Goal: Task Accomplishment & Management: Use online tool/utility

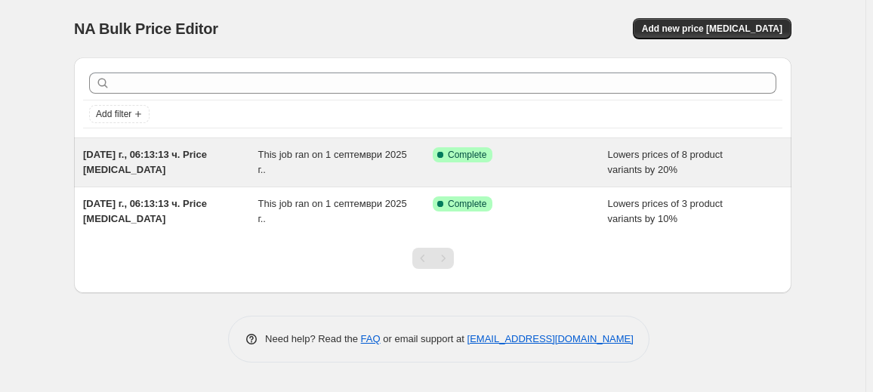
click at [394, 161] on div "This job ran on 1 септември 2025 г.." at bounding box center [345, 162] width 175 height 30
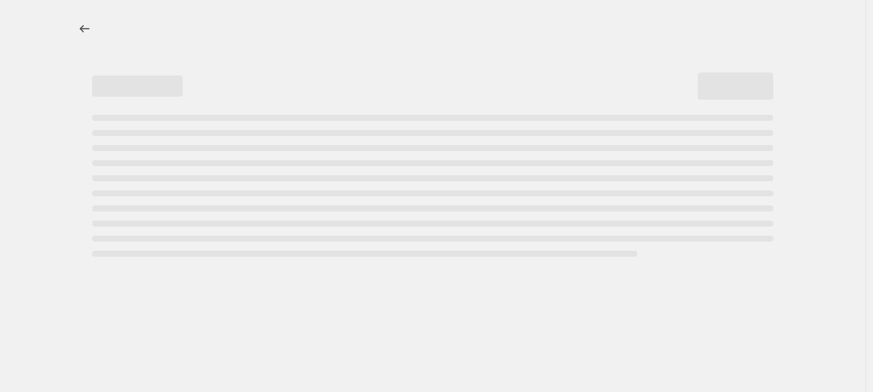
select select "percentage"
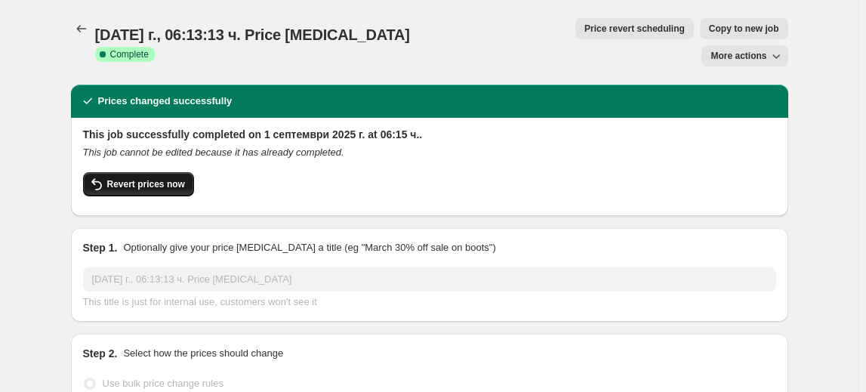
click at [127, 178] on span "Revert prices now" at bounding box center [146, 184] width 78 height 12
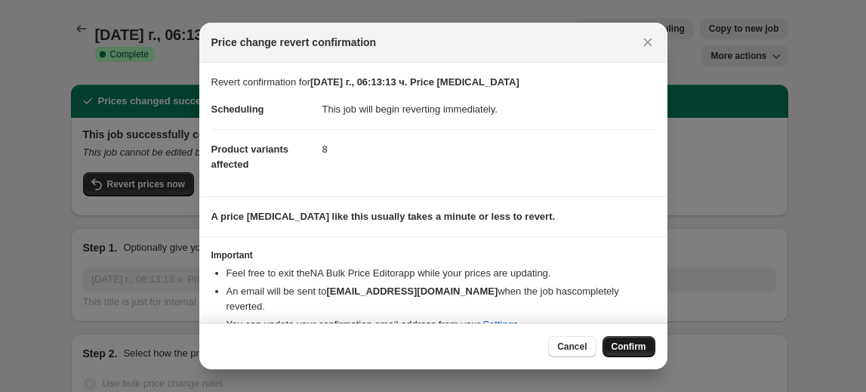
click at [628, 349] on span "Confirm" at bounding box center [629, 346] width 35 height 12
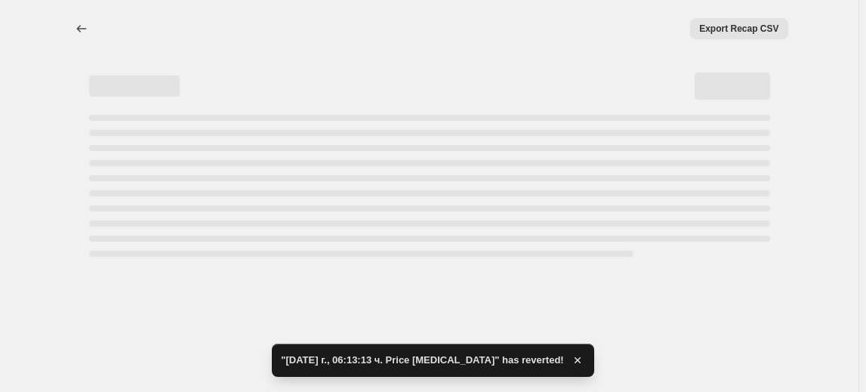
select select "percentage"
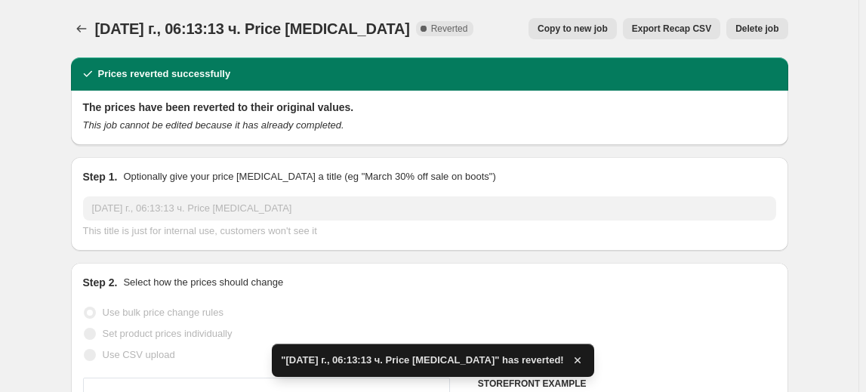
click at [759, 29] on span "Delete job" at bounding box center [756, 29] width 43 height 12
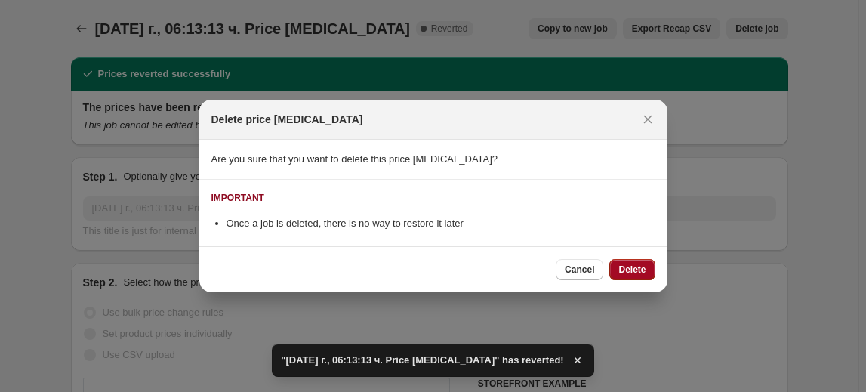
click at [634, 268] on span "Delete" at bounding box center [631, 269] width 27 height 12
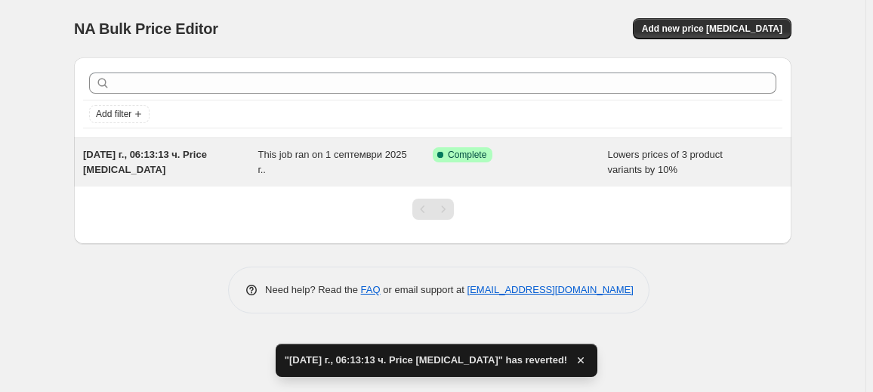
click at [350, 168] on div "This job ran on 1 септември 2025 г.." at bounding box center [345, 162] width 175 height 30
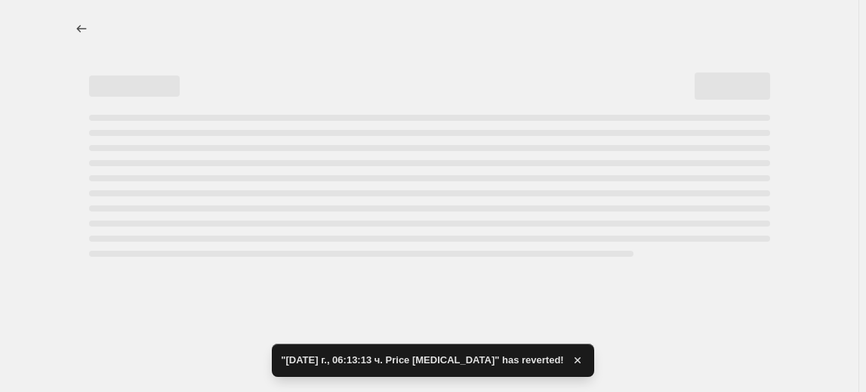
select select "percentage"
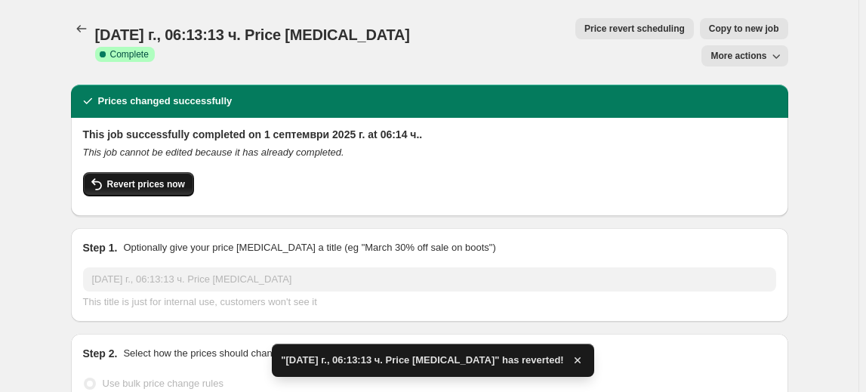
click at [161, 172] on button "Revert prices now" at bounding box center [138, 184] width 111 height 24
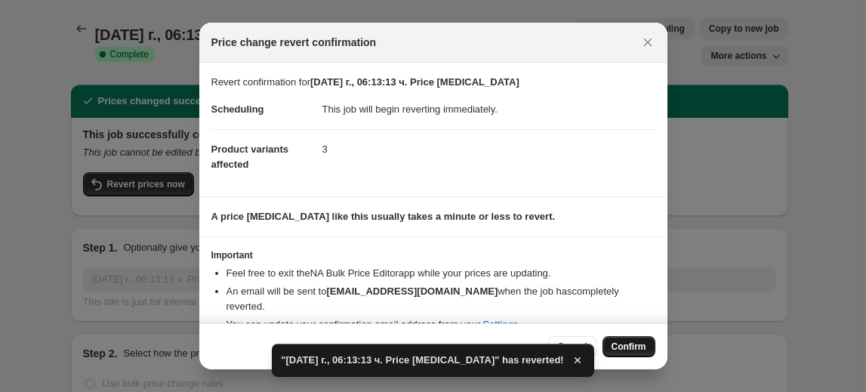
click at [636, 342] on span "Confirm" at bounding box center [629, 346] width 35 height 12
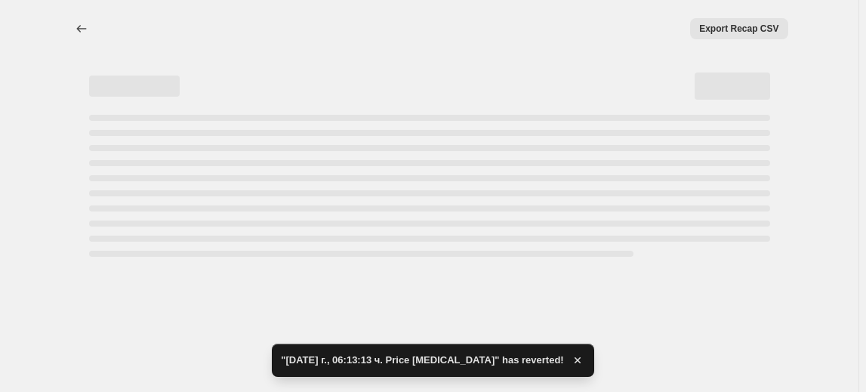
select select "percentage"
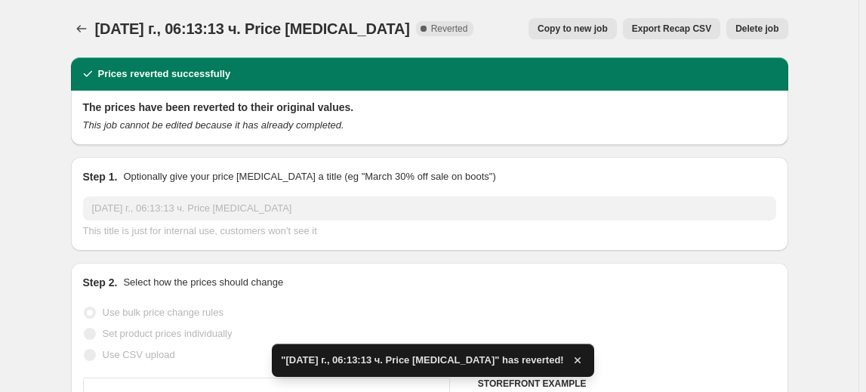
drag, startPoint x: 784, startPoint y: 26, endPoint x: 764, endPoint y: 24, distance: 20.4
click at [764, 24] on span "Delete job" at bounding box center [756, 29] width 43 height 12
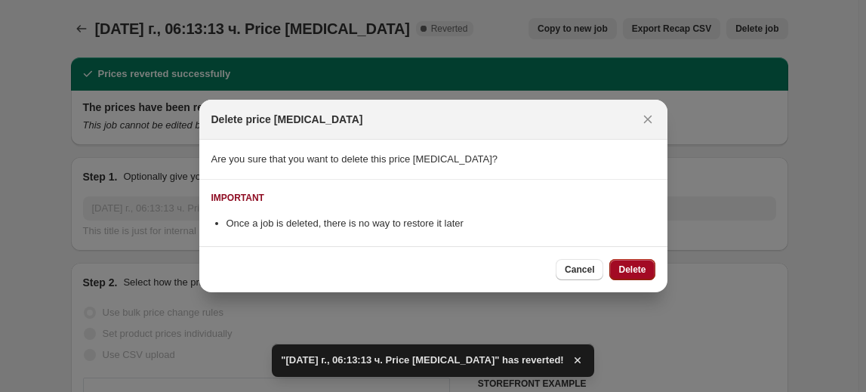
click at [630, 263] on button "Delete" at bounding box center [631, 269] width 45 height 21
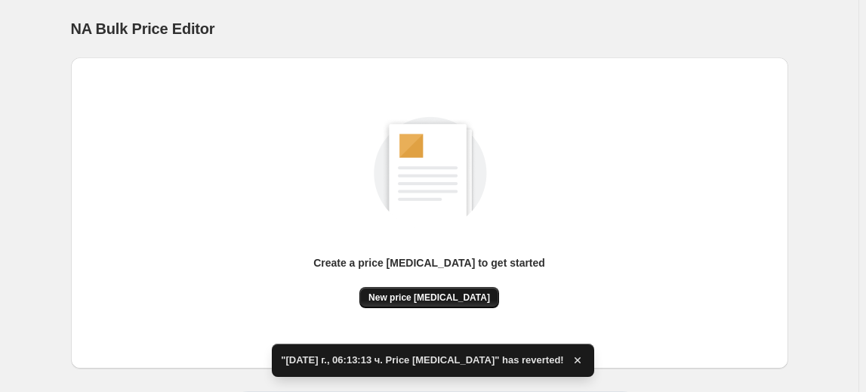
click at [451, 297] on span "New price change job" at bounding box center [429, 297] width 122 height 12
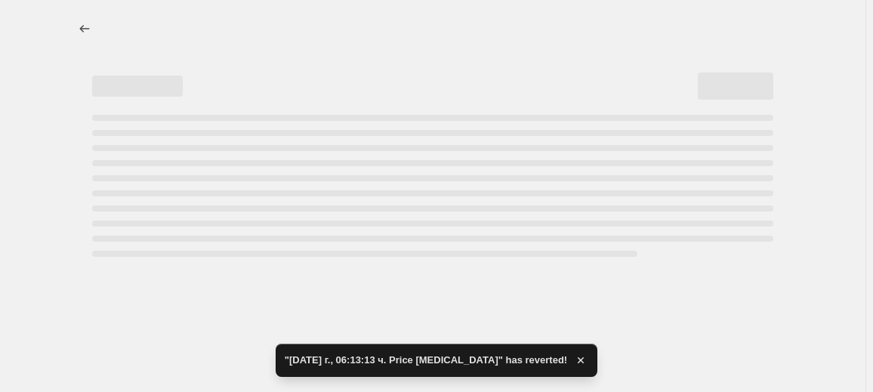
select select "percentage"
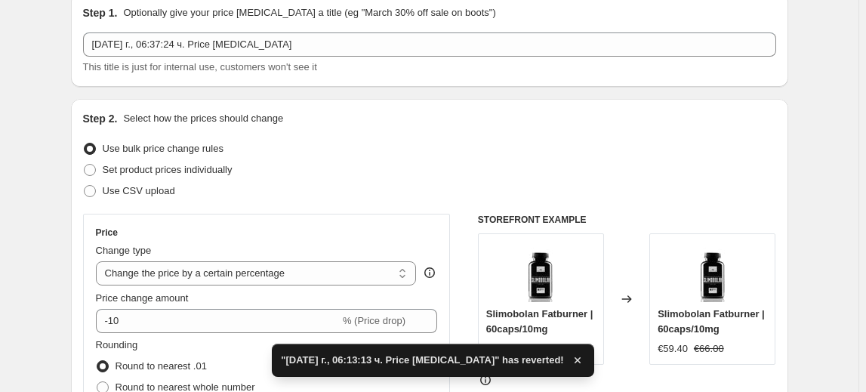
scroll to position [137, 0]
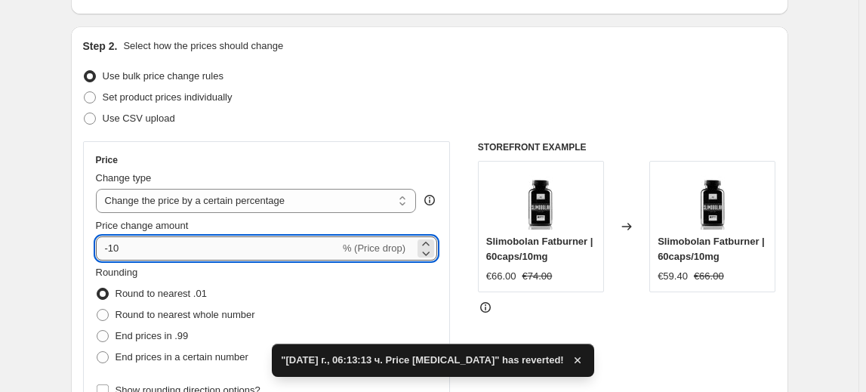
click at [117, 243] on input "-10" at bounding box center [218, 248] width 244 height 24
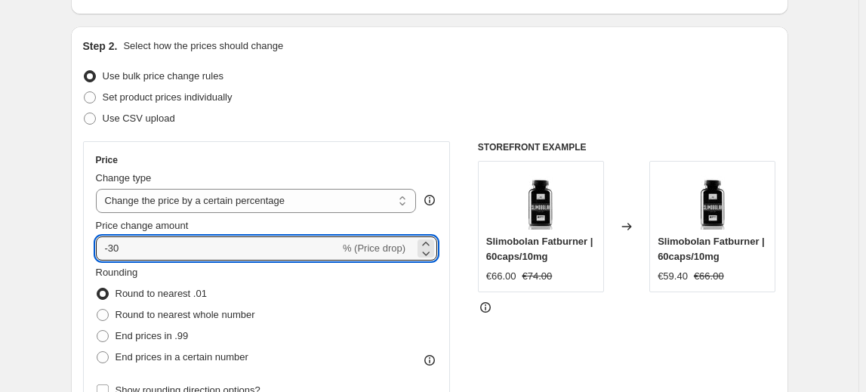
type input "-30"
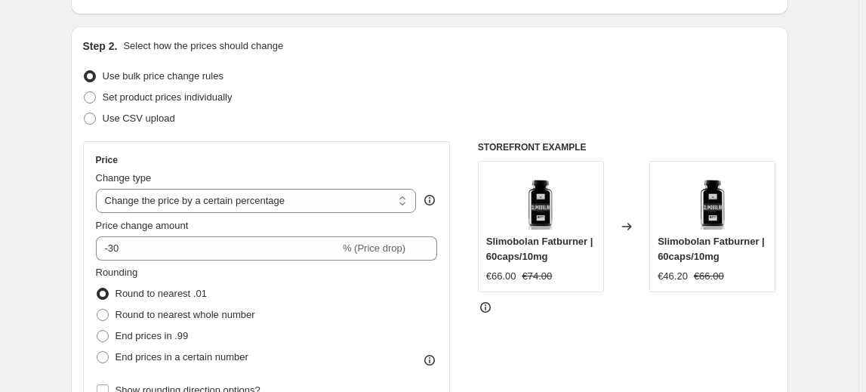
click at [196, 279] on fieldset "Rounding Round to nearest .01 Round to nearest whole number End prices in .99 E…" at bounding box center [175, 316] width 159 height 103
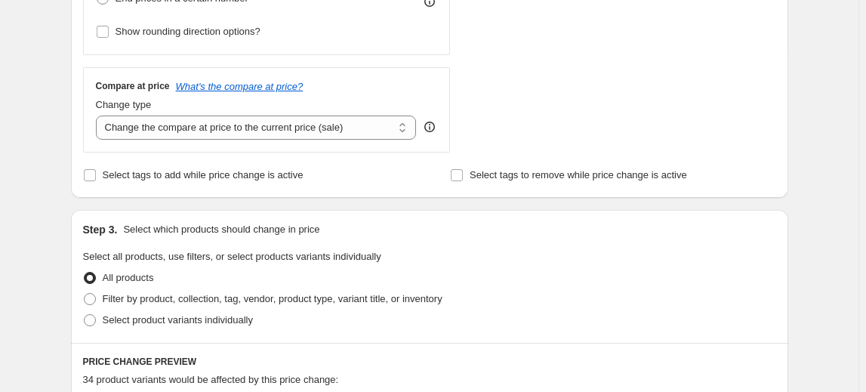
scroll to position [549, 0]
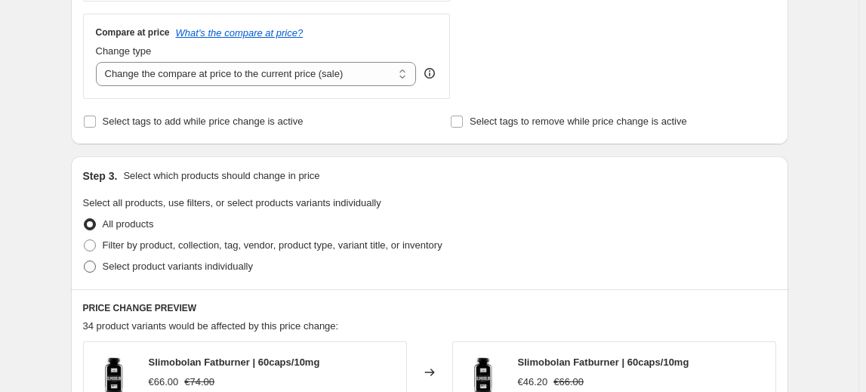
click at [207, 264] on span "Select product variants individually" at bounding box center [178, 265] width 150 height 11
click at [85, 261] on input "Select product variants individually" at bounding box center [84, 260] width 1 height 1
radio input "true"
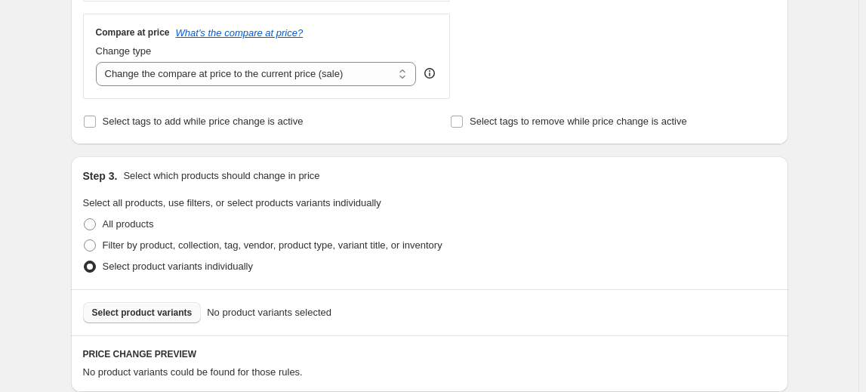
click at [159, 316] on span "Select product variants" at bounding box center [142, 313] width 100 height 12
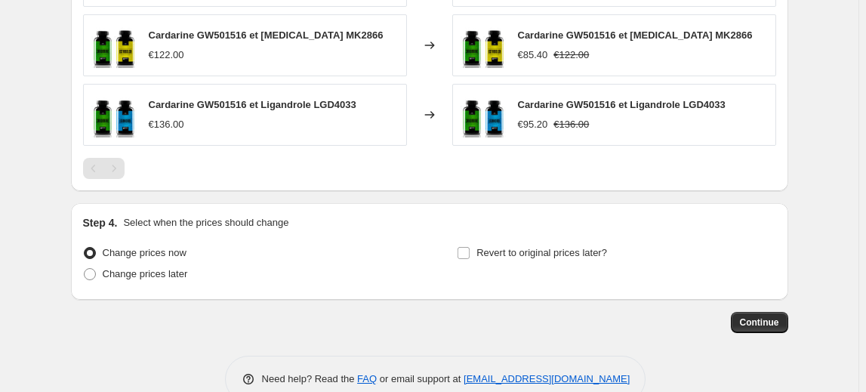
scroll to position [1021, 0]
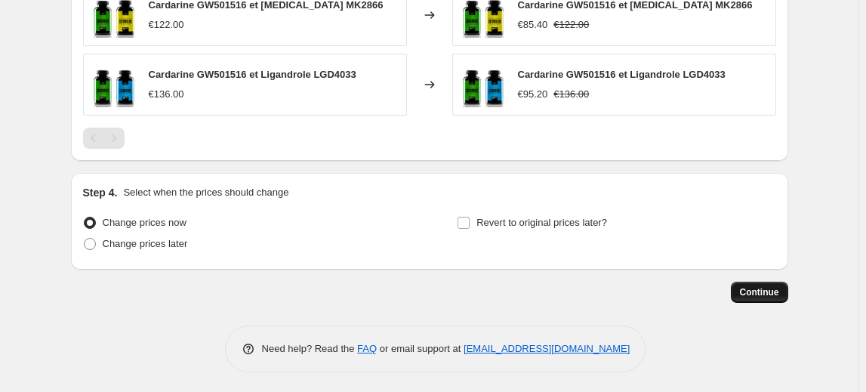
click at [769, 288] on span "Continue" at bounding box center [759, 292] width 39 height 12
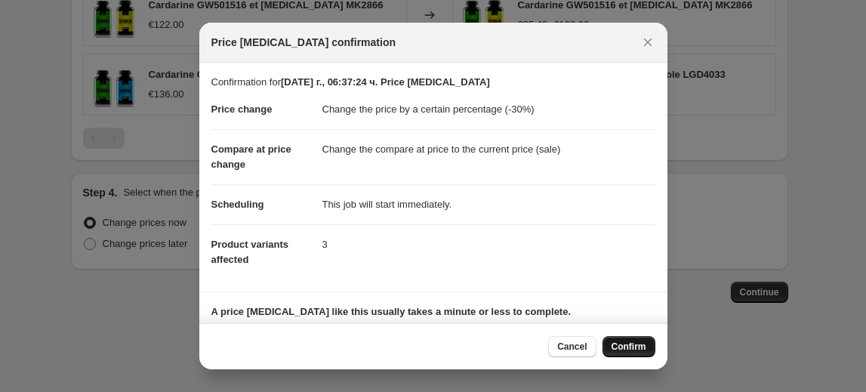
click at [639, 346] on span "Confirm" at bounding box center [629, 346] width 35 height 12
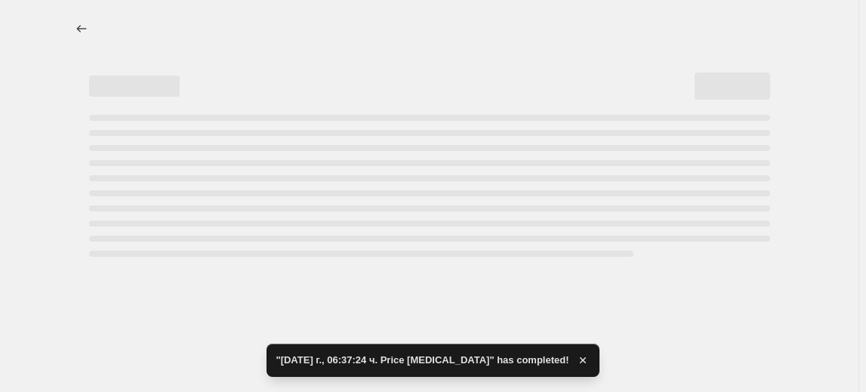
select select "percentage"
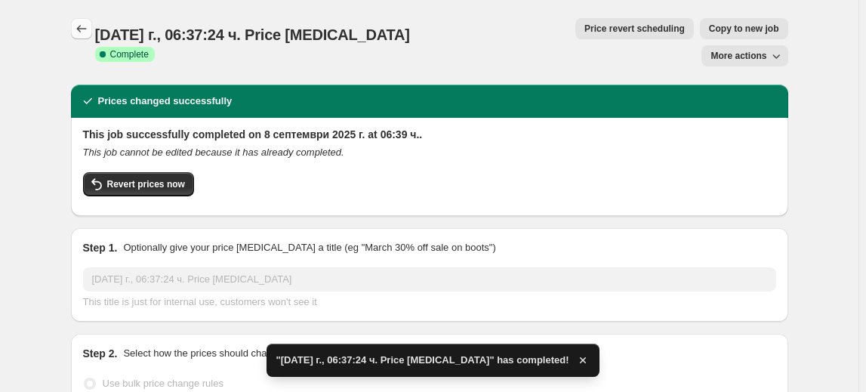
click at [79, 29] on icon "Price change jobs" at bounding box center [81, 28] width 15 height 15
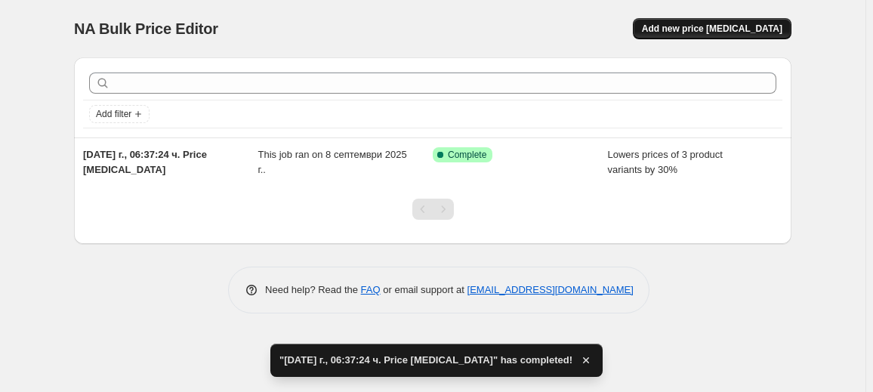
click at [735, 23] on span "Add new price change job" at bounding box center [712, 29] width 140 height 12
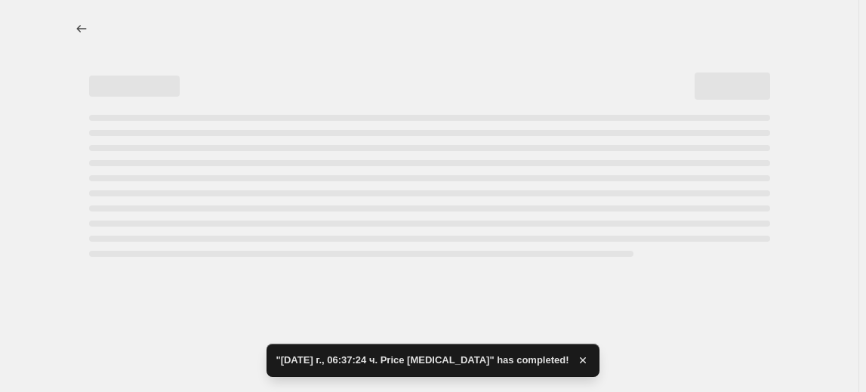
select select "percentage"
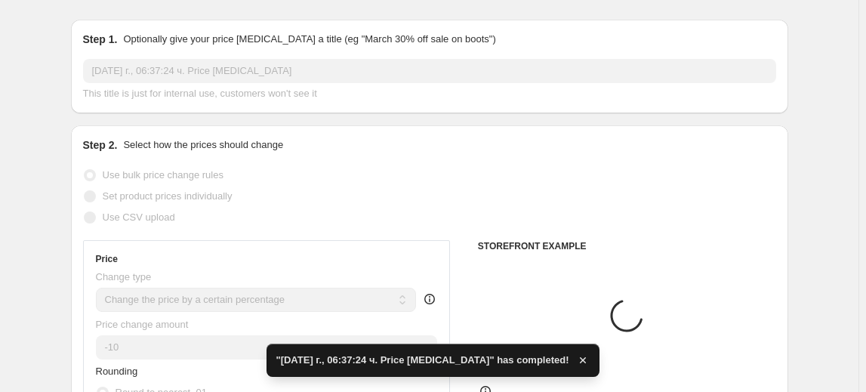
scroll to position [137, 0]
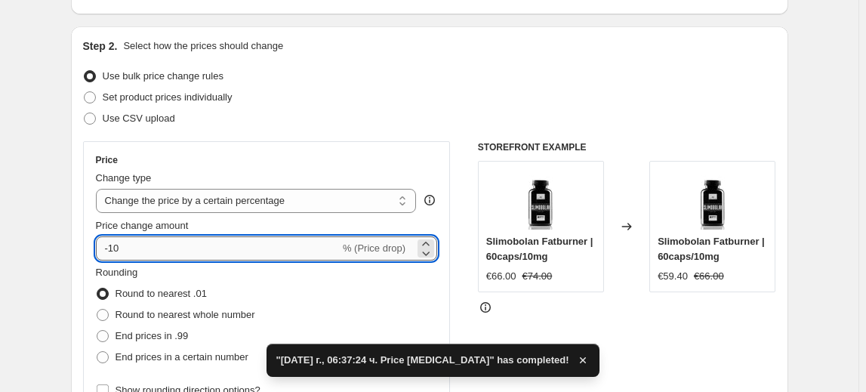
click at [118, 249] on input "-10" at bounding box center [218, 248] width 244 height 24
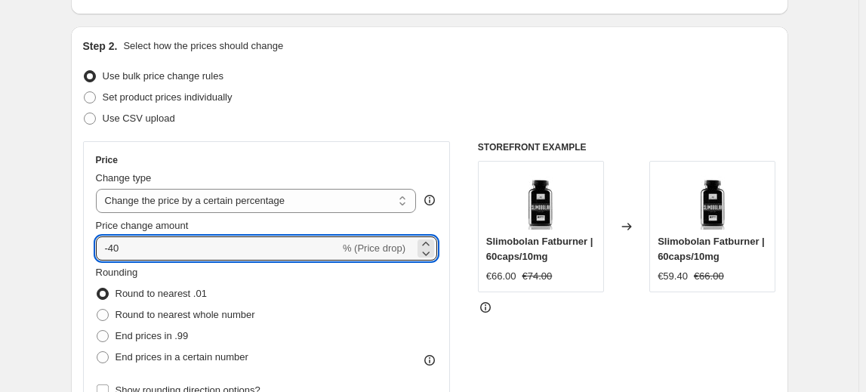
type input "-40"
click at [175, 283] on label "Round to nearest .01" at bounding box center [151, 293] width 111 height 21
click at [97, 288] on input "Round to nearest .01" at bounding box center [97, 288] width 1 height 1
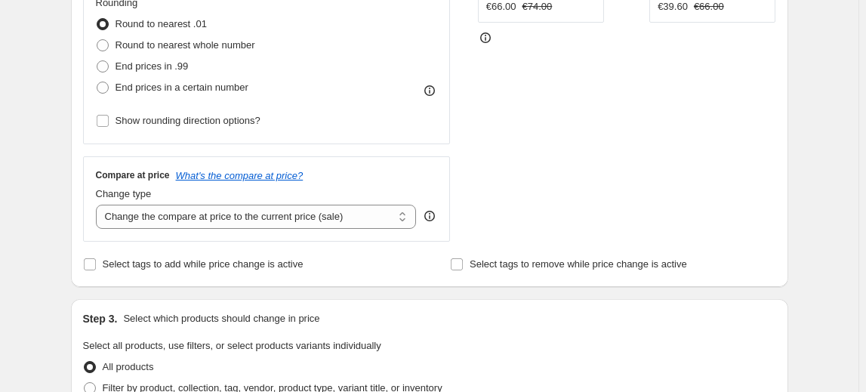
scroll to position [480, 0]
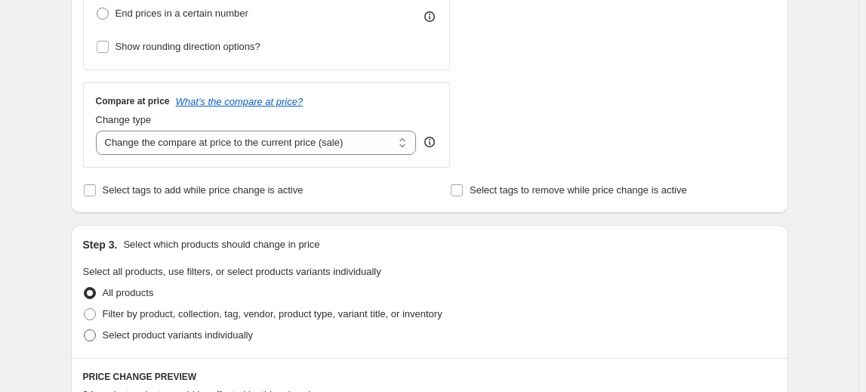
click at [143, 334] on span "Select product variants individually" at bounding box center [178, 334] width 150 height 11
click at [85, 330] on input "Select product variants individually" at bounding box center [84, 329] width 1 height 1
radio input "true"
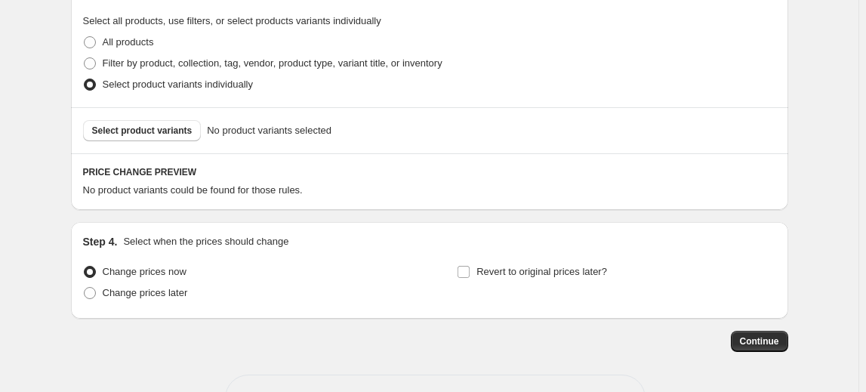
scroll to position [755, 0]
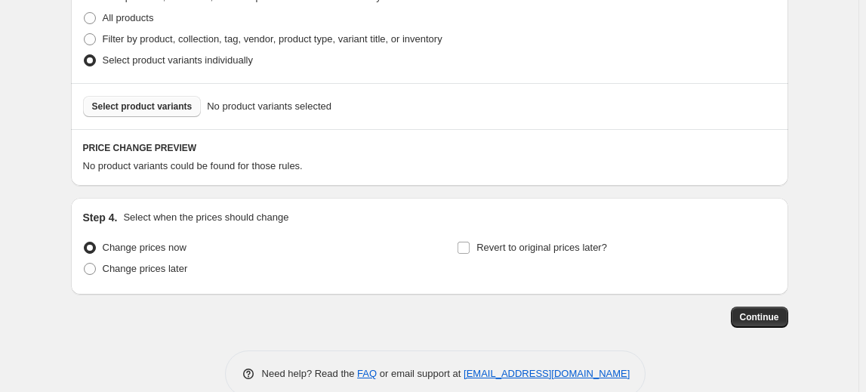
click at [141, 105] on span "Select product variants" at bounding box center [142, 106] width 100 height 12
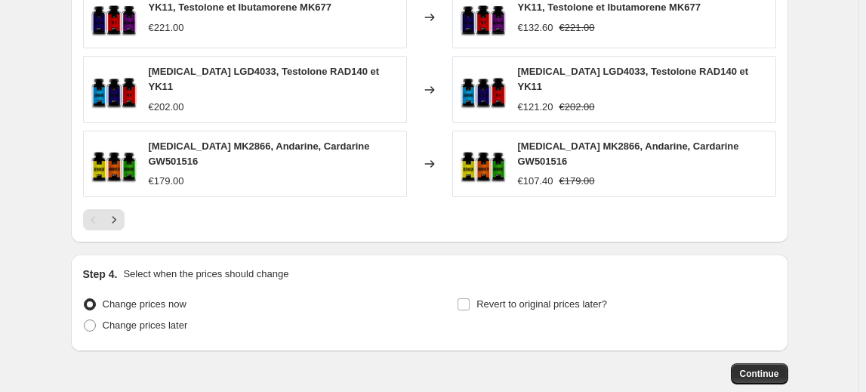
scroll to position [1098, 0]
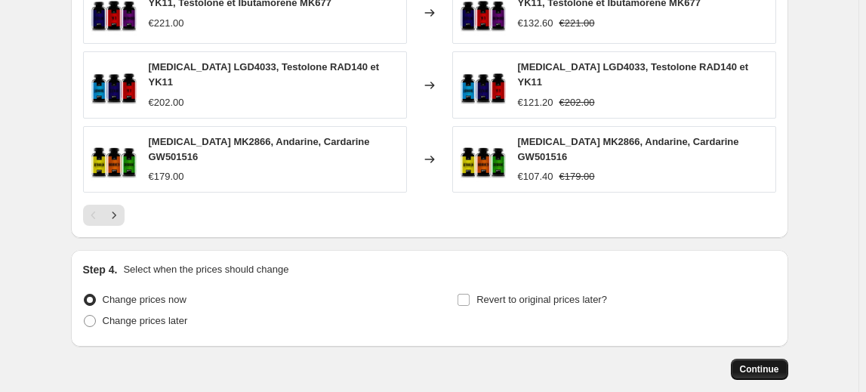
click at [773, 359] on button "Continue" at bounding box center [759, 369] width 57 height 21
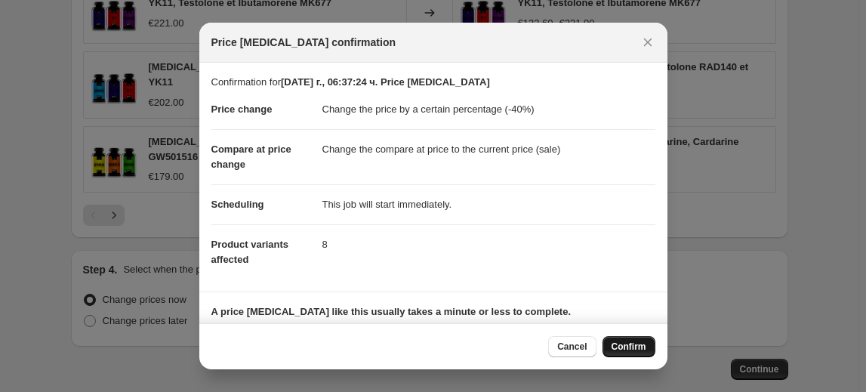
click at [626, 349] on span "Confirm" at bounding box center [629, 346] width 35 height 12
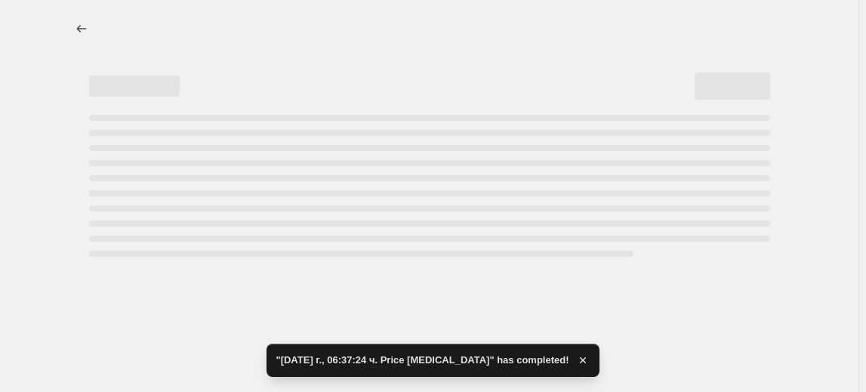
select select "percentage"
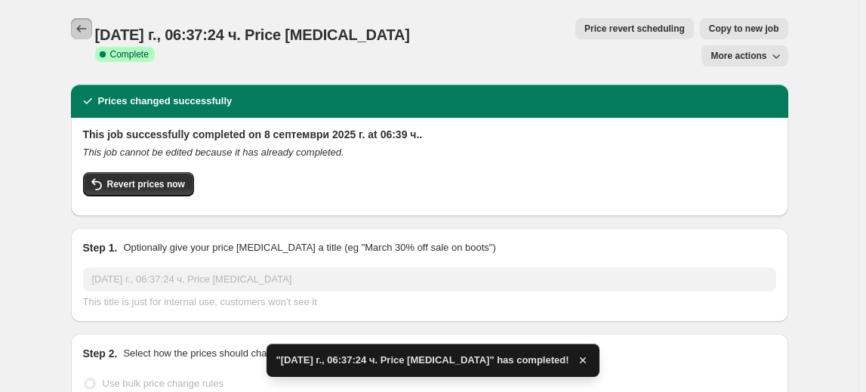
click at [92, 27] on button "Price change jobs" at bounding box center [81, 28] width 21 height 21
